Goal: Task Accomplishment & Management: Use online tool/utility

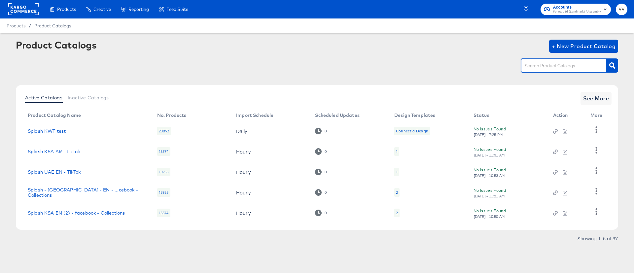
click at [560, 66] on input "text" at bounding box center [559, 66] width 70 height 8
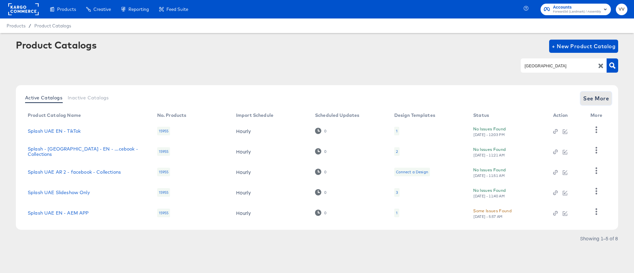
click at [604, 99] on span "See More" at bounding box center [596, 98] width 26 height 9
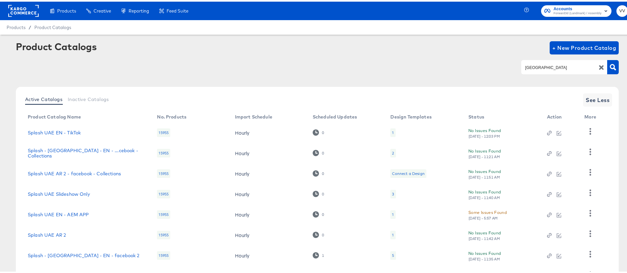
scroll to position [55, 0]
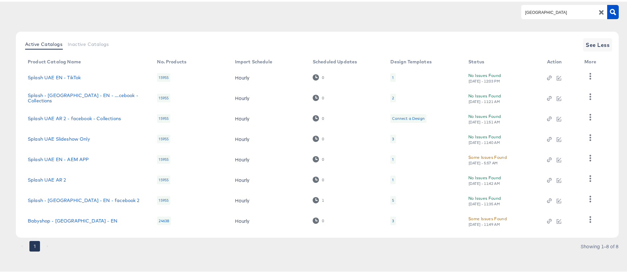
click at [390, 201] on div "5" at bounding box center [392, 199] width 5 height 9
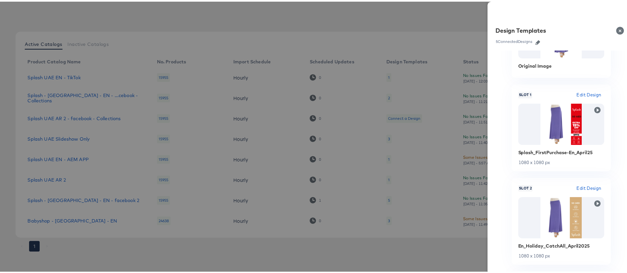
scroll to position [60, 0]
click at [346, 36] on div at bounding box center [317, 136] width 634 height 273
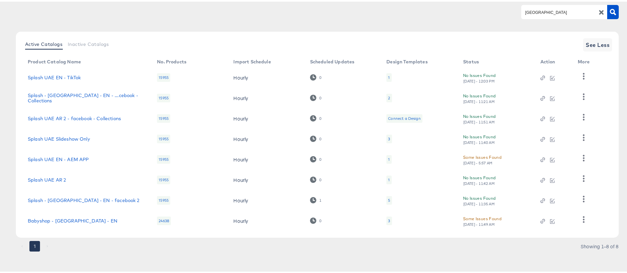
click at [522, 16] on div "[GEOGRAPHIC_DATA]" at bounding box center [564, 10] width 86 height 14
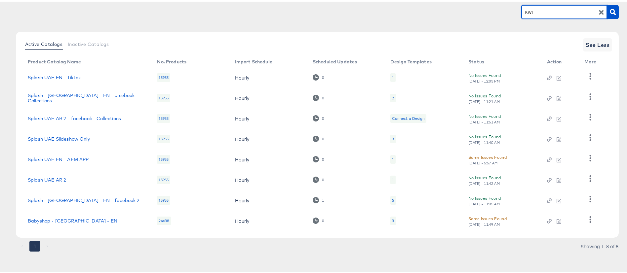
type input "KWT"
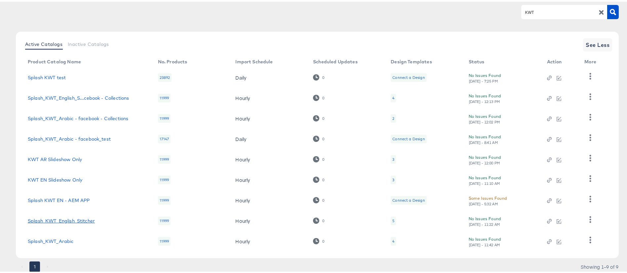
click at [86, 217] on link "Splash_KWT_English_Stitcher" at bounding box center [61, 219] width 67 height 5
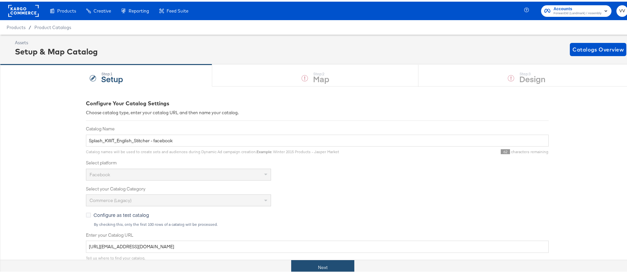
click at [324, 260] on button "Next" at bounding box center [322, 266] width 63 height 15
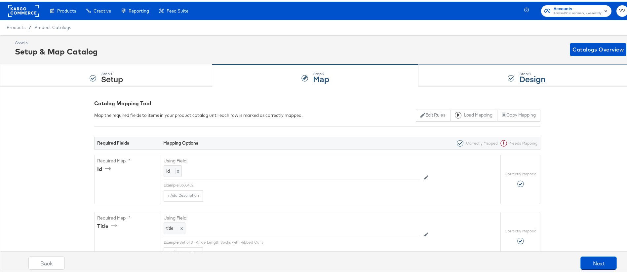
click at [464, 80] on div "Step: 3 Design" at bounding box center [526, 74] width 216 height 22
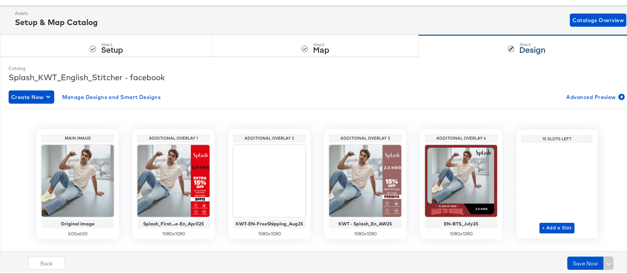
scroll to position [42, 0]
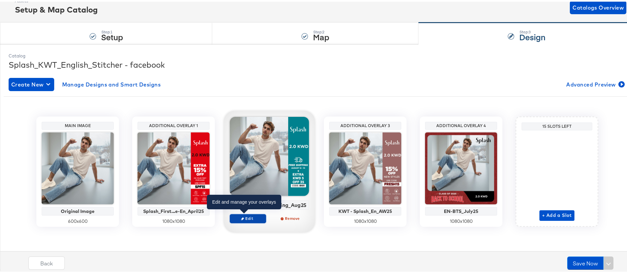
click at [250, 216] on span "Edit" at bounding box center [248, 216] width 30 height 5
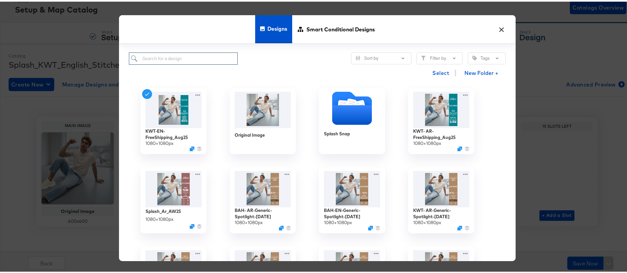
click at [190, 59] on input "search" at bounding box center [183, 57] width 109 height 12
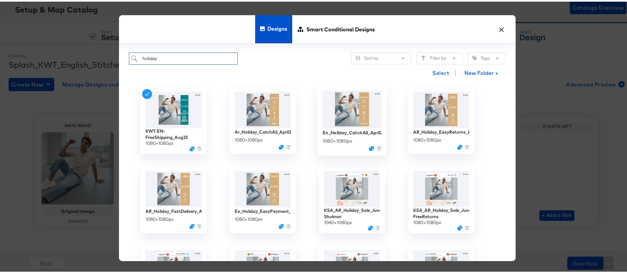
type input "holiday"
click at [340, 120] on img at bounding box center [351, 108] width 59 height 38
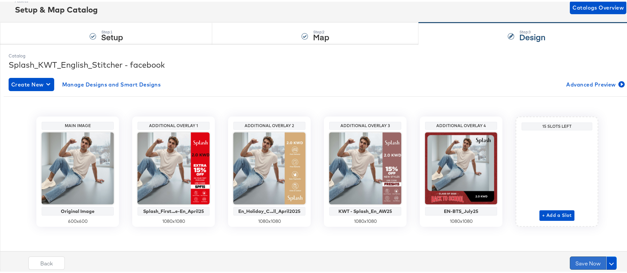
click at [571, 261] on button "Save Now" at bounding box center [587, 261] width 36 height 13
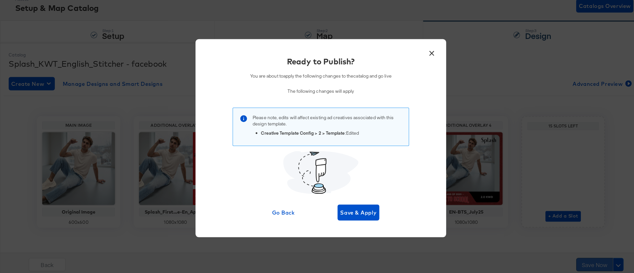
scroll to position [0, 0]
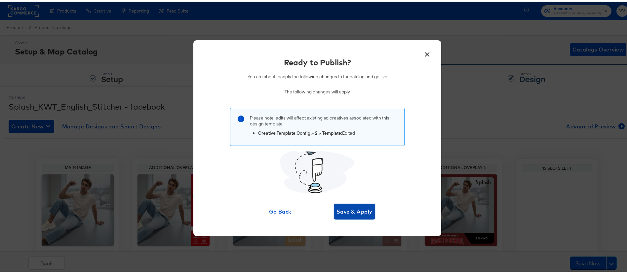
click at [364, 210] on span "Save & Apply" at bounding box center [354, 209] width 36 height 9
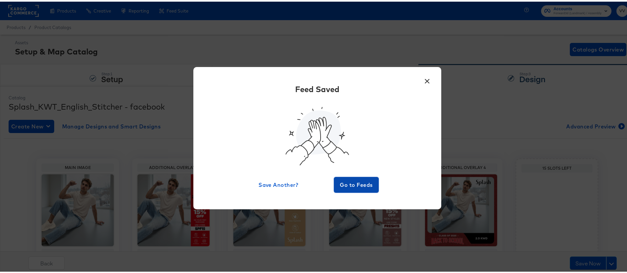
click at [356, 181] on span "Go to Feeds" at bounding box center [356, 183] width 40 height 9
